Goal: Task Accomplishment & Management: Complete application form

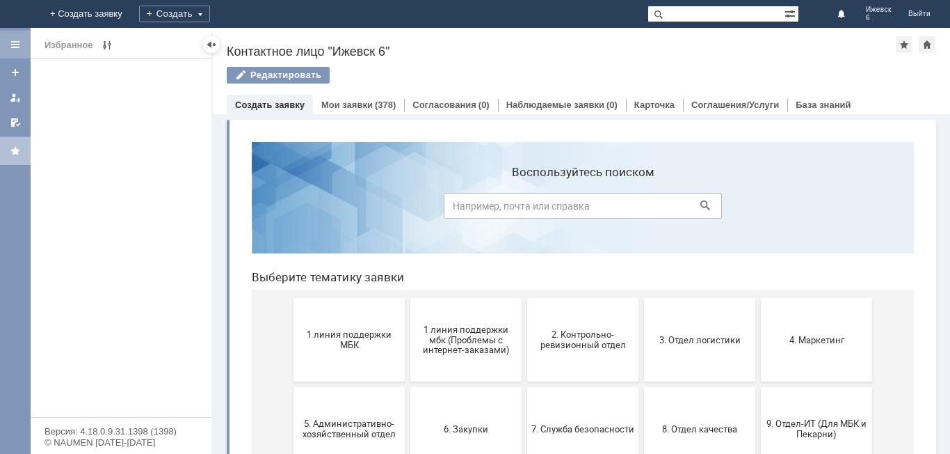
click at [13, 51] on div at bounding box center [15, 45] width 31 height 28
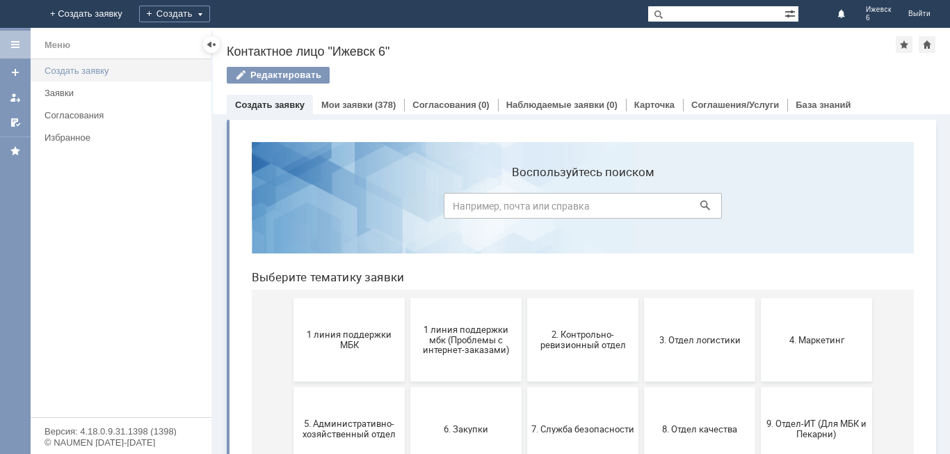
click at [141, 70] on div "Создать заявку" at bounding box center [124, 70] width 159 height 10
click at [83, 72] on div "Создать заявку" at bounding box center [124, 70] width 159 height 10
click at [761, 100] on link "Соглашения/Услуги" at bounding box center [736, 104] width 88 height 10
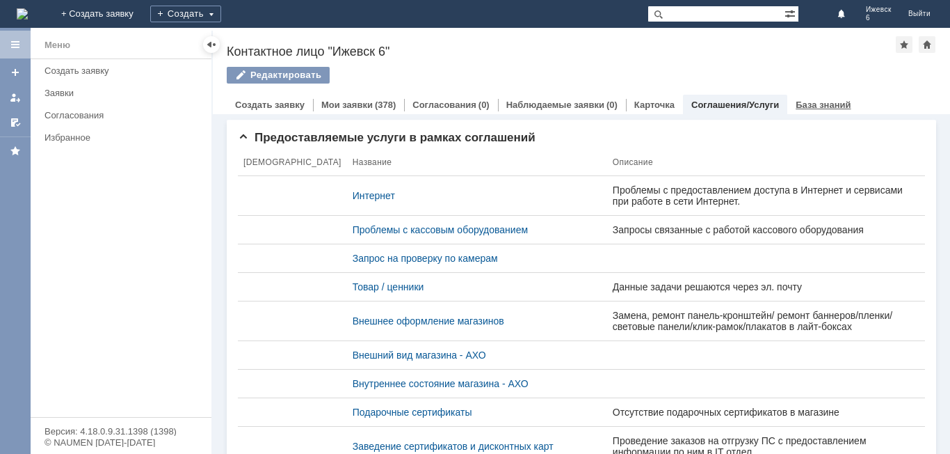
click at [796, 110] on div "База знаний" at bounding box center [824, 105] width 72 height 20
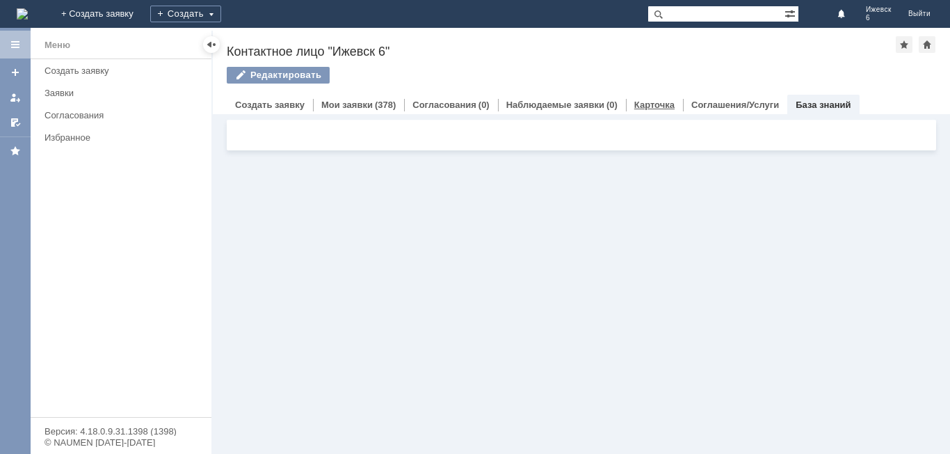
click at [665, 103] on link "Карточка" at bounding box center [654, 104] width 40 height 10
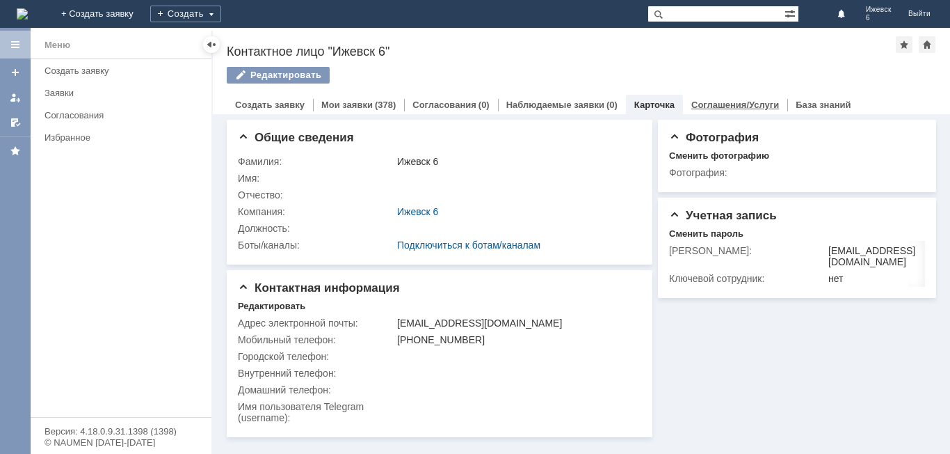
click at [729, 104] on link "Соглашения/Услуги" at bounding box center [736, 104] width 88 height 10
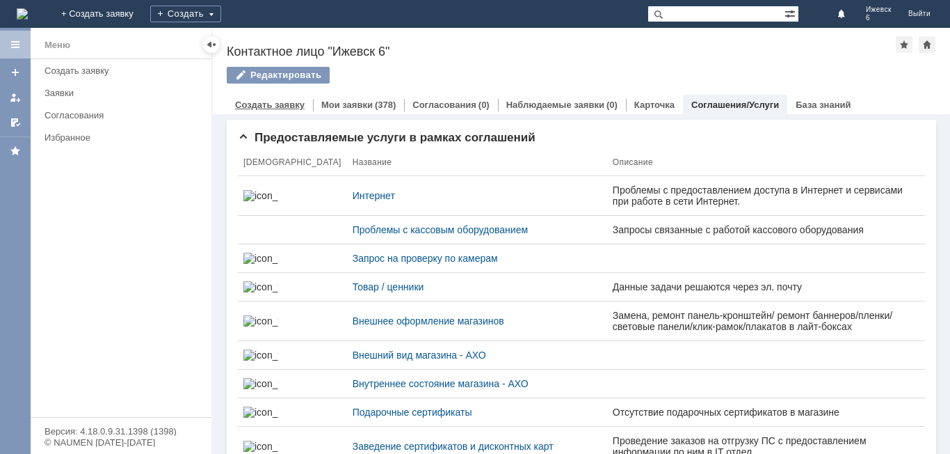
click at [285, 110] on div "Создать заявку" at bounding box center [270, 105] width 86 height 20
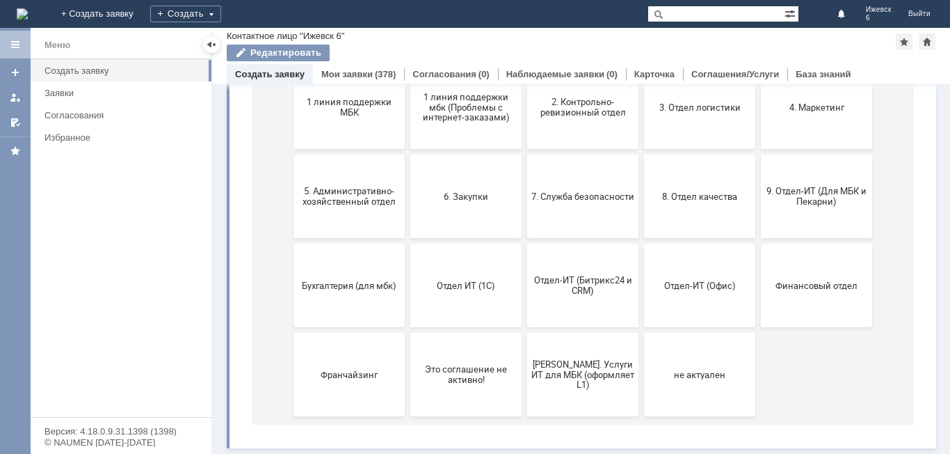
scroll to position [202, 0]
